Goal: Transaction & Acquisition: Purchase product/service

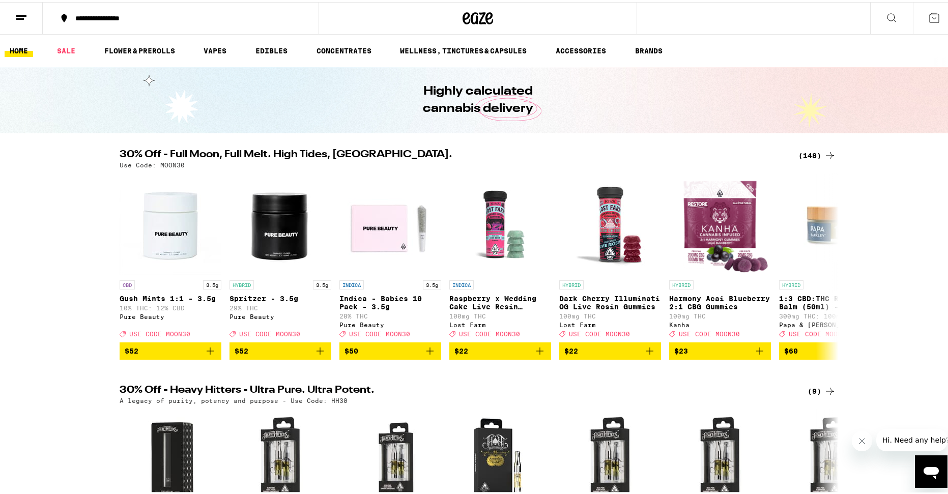
click at [824, 156] on icon at bounding box center [830, 154] width 12 height 12
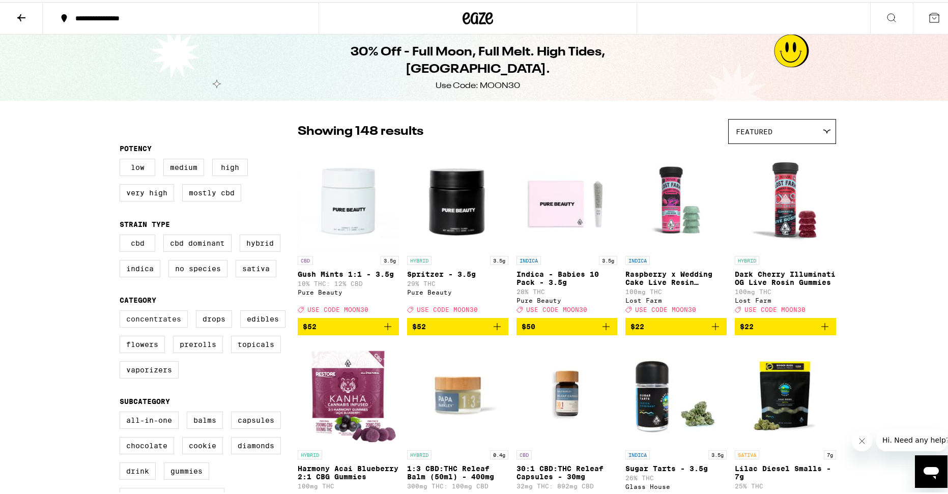
click at [154, 326] on label "Concentrates" at bounding box center [154, 316] width 68 height 17
click at [122, 310] on input "Concentrates" at bounding box center [122, 310] width 1 height 1
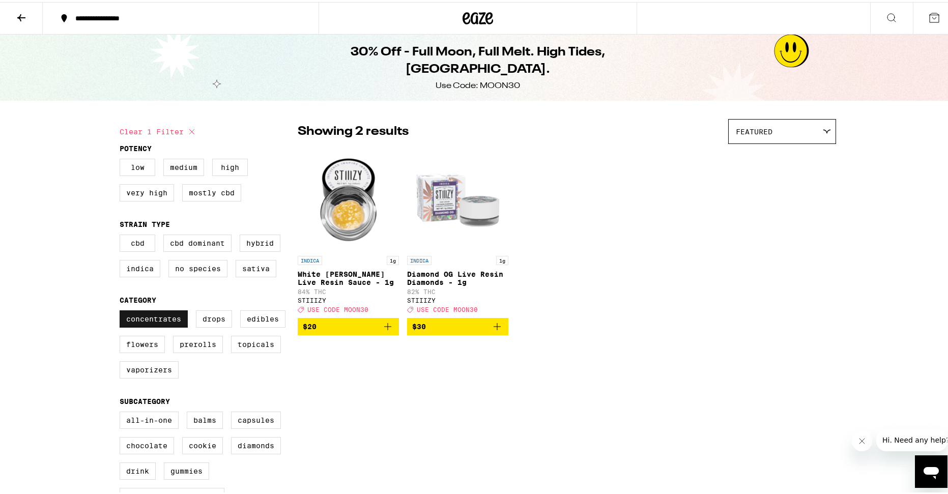
click at [154, 326] on label "Concentrates" at bounding box center [154, 316] width 68 height 17
click at [122, 310] on input "Concentrates" at bounding box center [122, 310] width 1 height 1
checkbox input "false"
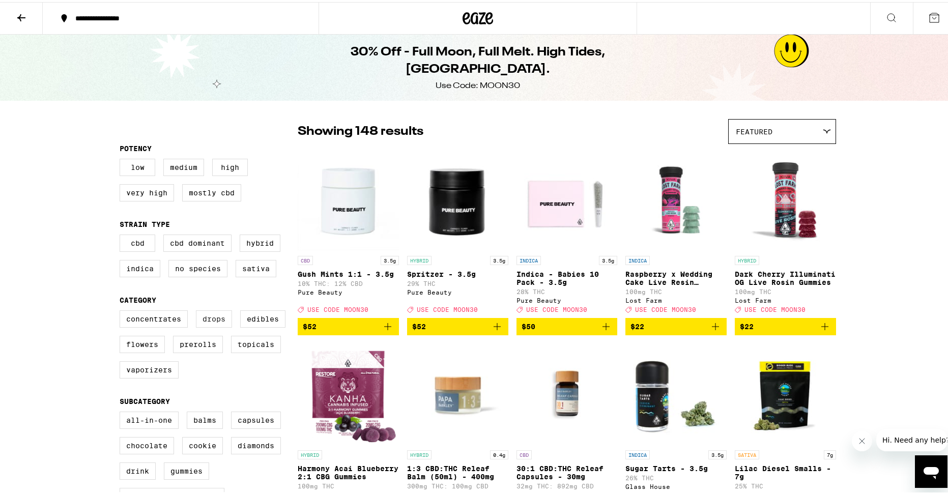
click at [202, 326] on label "Drops" at bounding box center [214, 316] width 36 height 17
click at [122, 310] on input "Drops" at bounding box center [122, 310] width 1 height 1
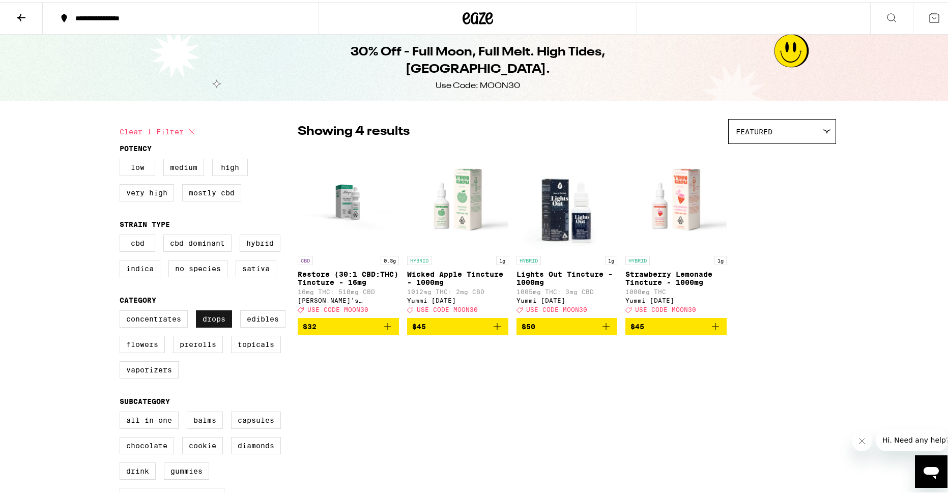
click at [202, 326] on label "Drops" at bounding box center [214, 316] width 36 height 17
click at [122, 310] on input "Drops" at bounding box center [122, 310] width 1 height 1
checkbox input "false"
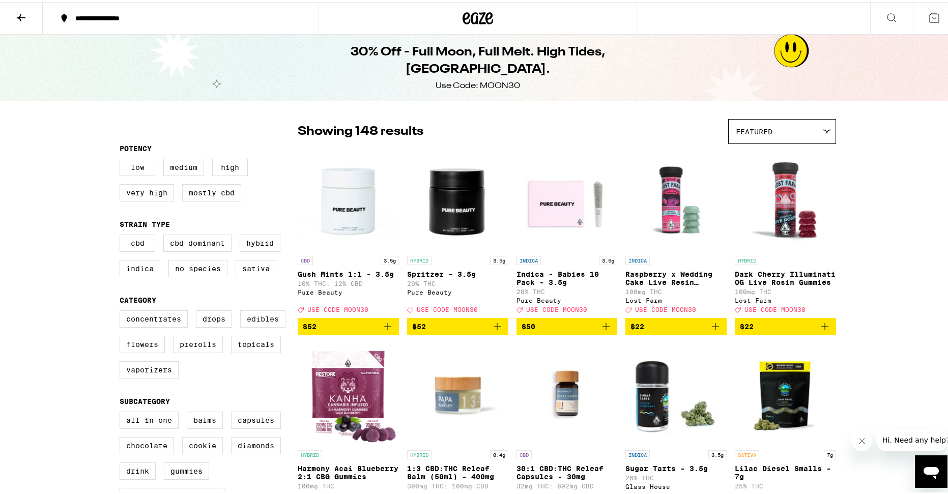
click at [245, 324] on label "Edibles" at bounding box center [262, 316] width 45 height 17
click at [122, 310] on input "Edibles" at bounding box center [122, 310] width 1 height 1
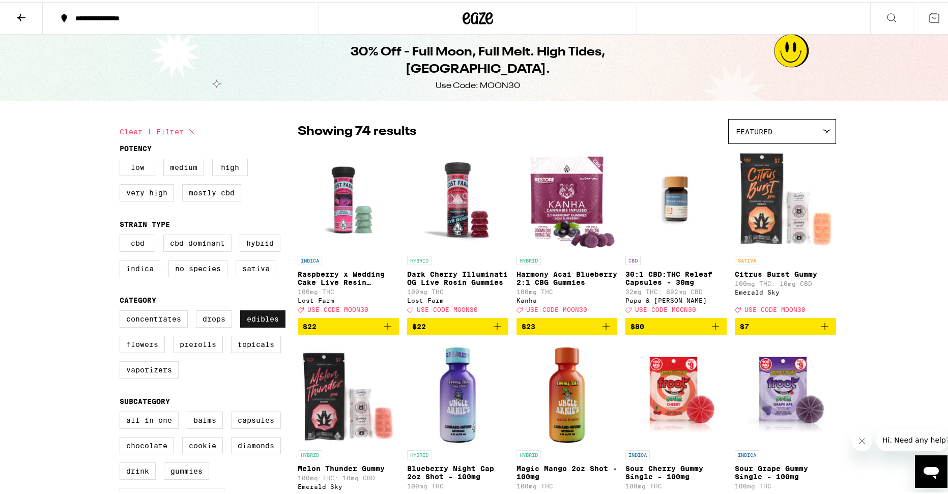
click at [259, 324] on label "Edibles" at bounding box center [262, 316] width 45 height 17
click at [122, 310] on input "Edibles" at bounding box center [122, 310] width 1 height 1
checkbox input "false"
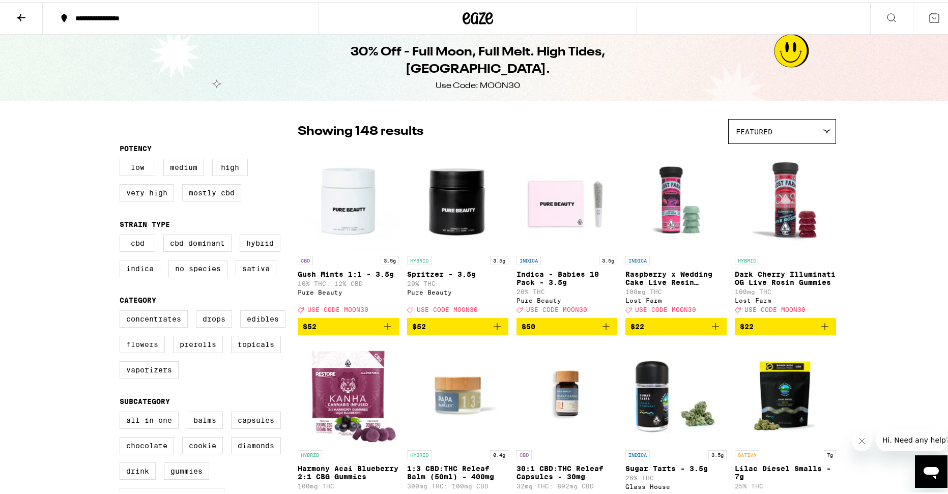
click at [137, 351] on label "Flowers" at bounding box center [142, 342] width 45 height 17
click at [122, 310] on input "Flowers" at bounding box center [122, 310] width 1 height 1
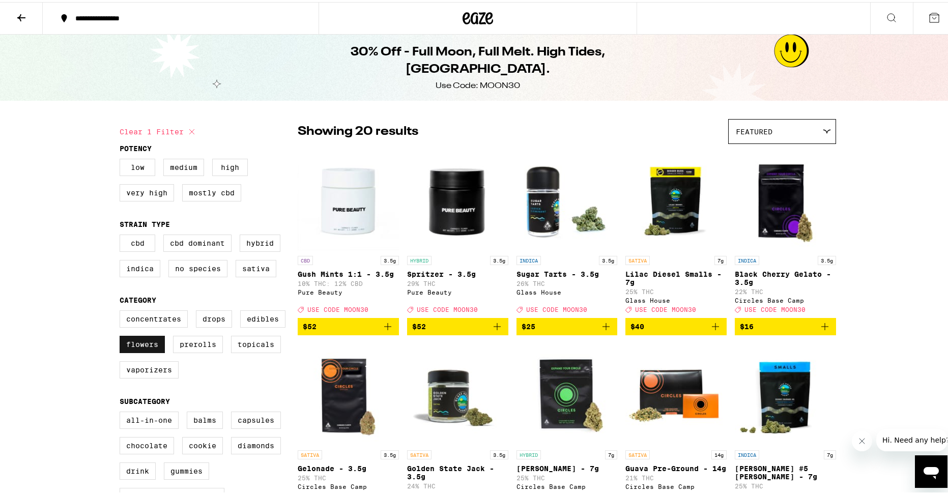
click at [136, 349] on label "Flowers" at bounding box center [142, 342] width 45 height 17
click at [122, 310] on input "Flowers" at bounding box center [122, 310] width 1 height 1
checkbox input "false"
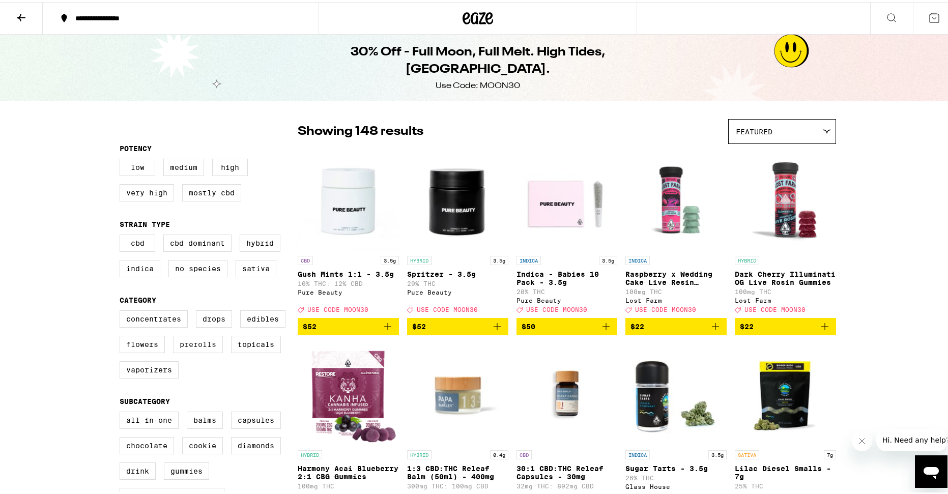
click at [186, 349] on label "Prerolls" at bounding box center [198, 342] width 50 height 17
click at [122, 310] on input "Prerolls" at bounding box center [122, 310] width 1 height 1
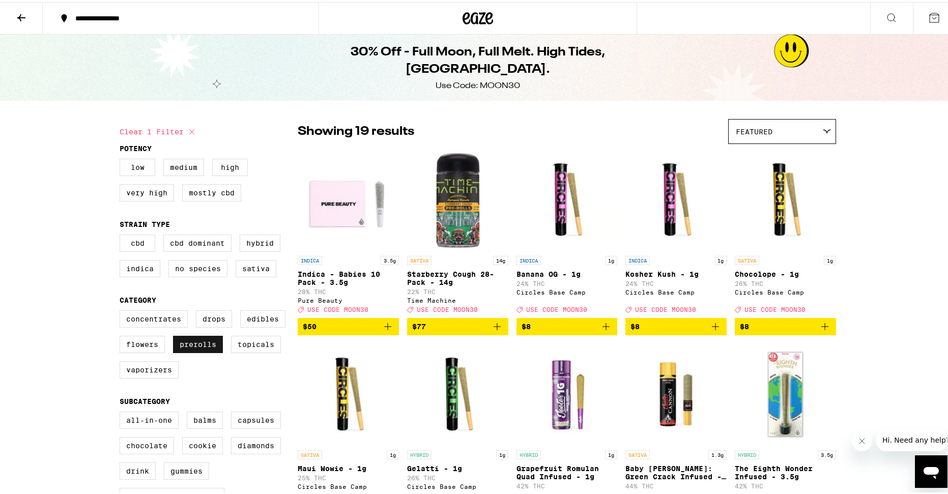
click at [207, 351] on label "Prerolls" at bounding box center [198, 342] width 50 height 17
click at [122, 310] on input "Prerolls" at bounding box center [122, 310] width 1 height 1
checkbox input "false"
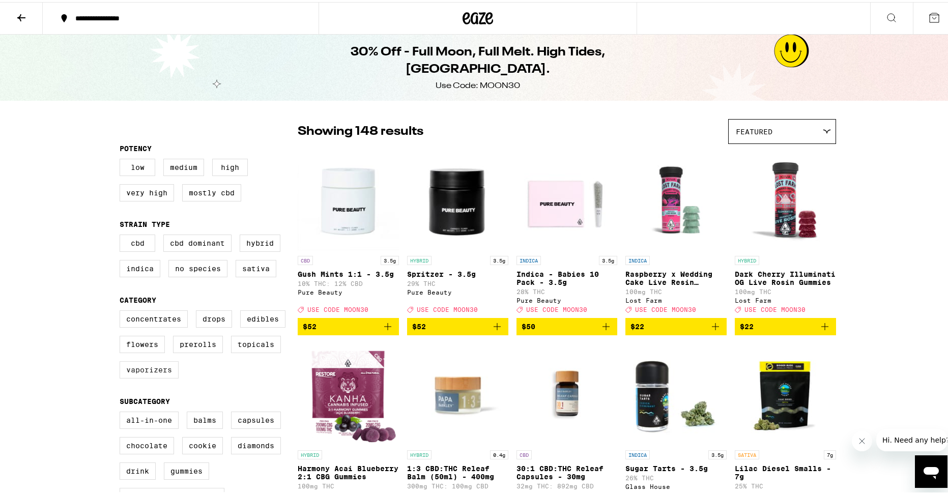
click at [162, 376] on label "Vaporizers" at bounding box center [149, 367] width 59 height 17
click at [122, 310] on input "Vaporizers" at bounding box center [122, 310] width 1 height 1
checkbox input "true"
